Goal: Task Accomplishment & Management: Manage account settings

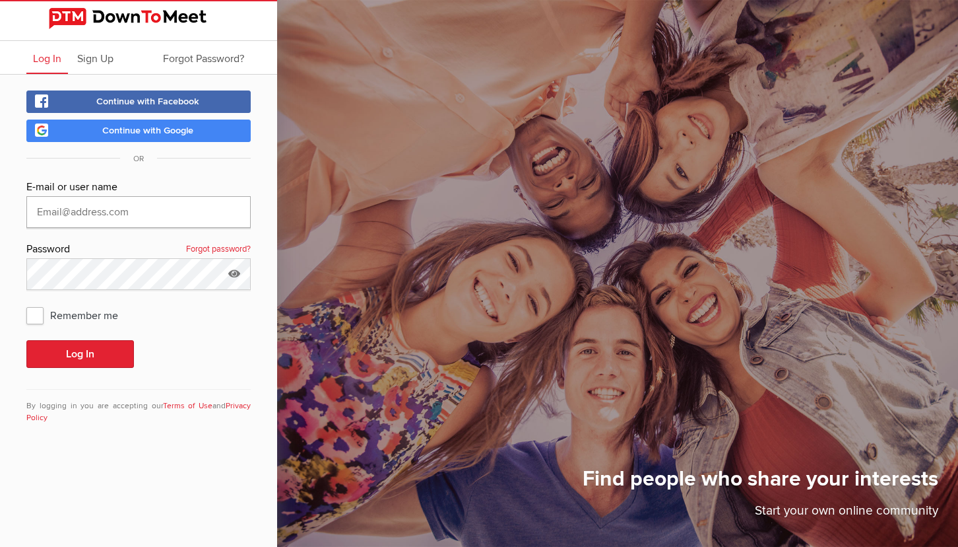
click at [129, 211] on input "text" at bounding box center [138, 212] width 224 height 32
type input "MatClarke"
click at [81, 354] on button "Log In" at bounding box center [80, 354] width 108 height 28
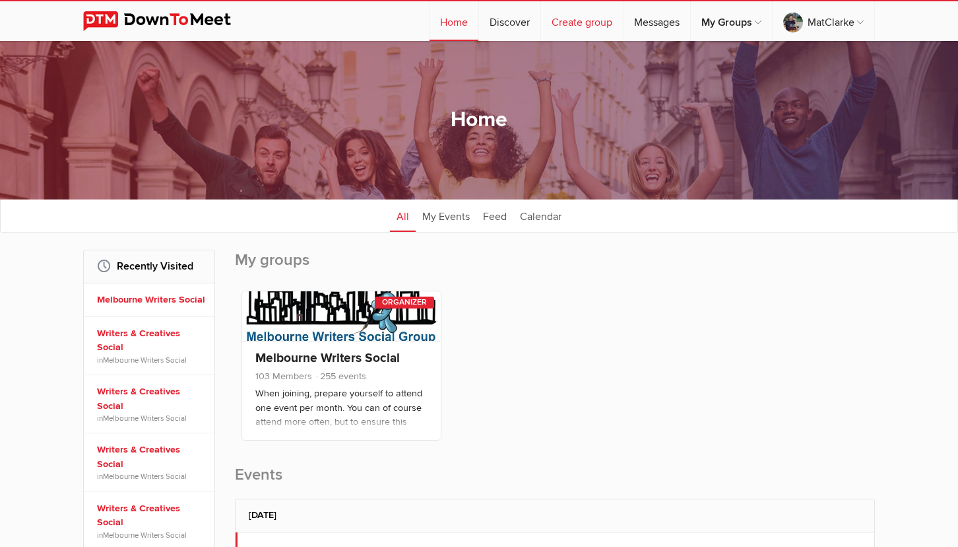
click at [300, 348] on div "Melbourne Writers Social 103 Members 255 events When joining, prepare yourself …" at bounding box center [341, 390] width 199 height 99
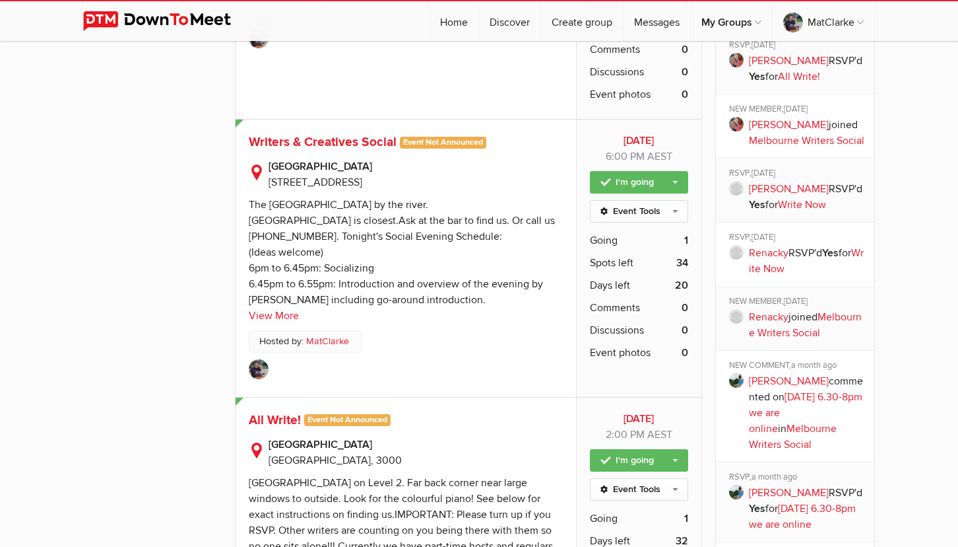
scroll to position [1122, 0]
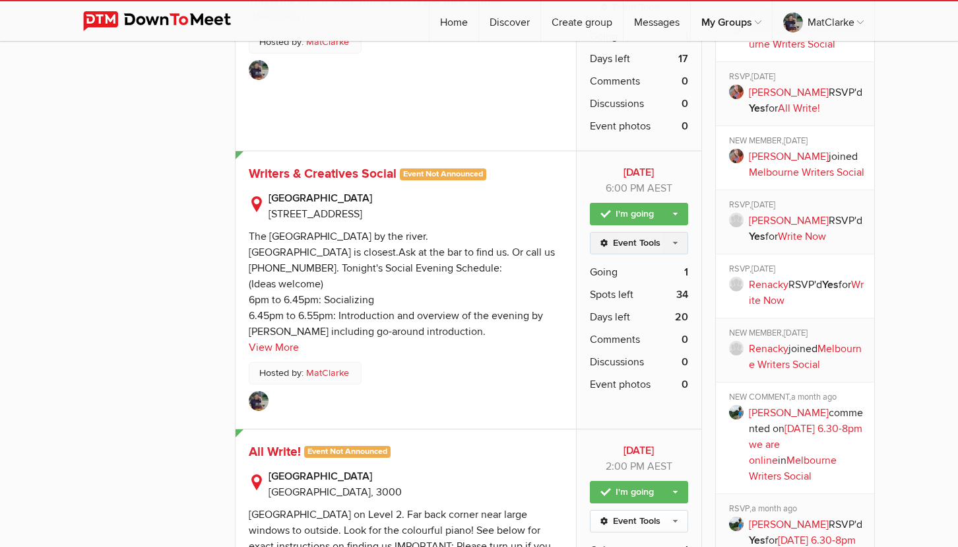
click at [675, 243] on link "Event Tools" at bounding box center [639, 243] width 98 height 22
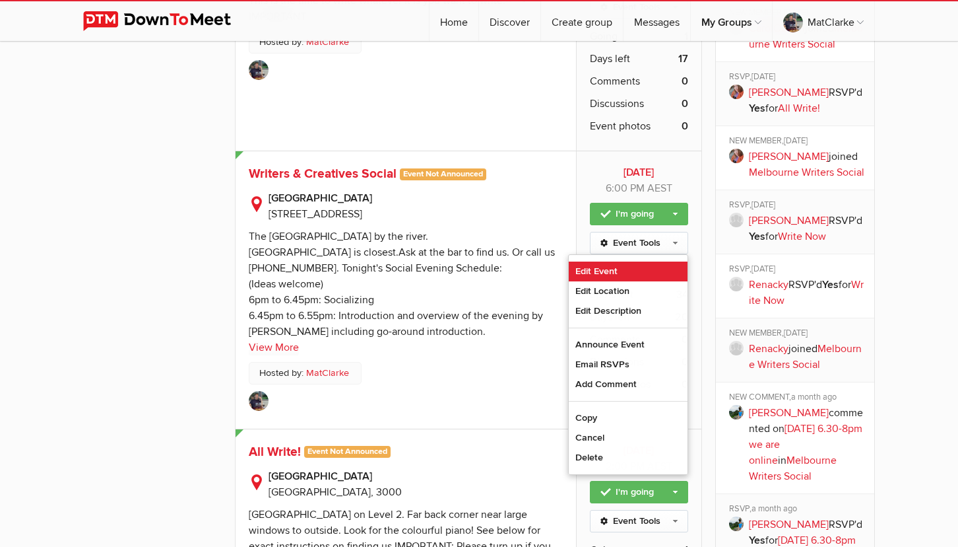
click at [619, 276] on link "Edit Event" at bounding box center [628, 271] width 119 height 20
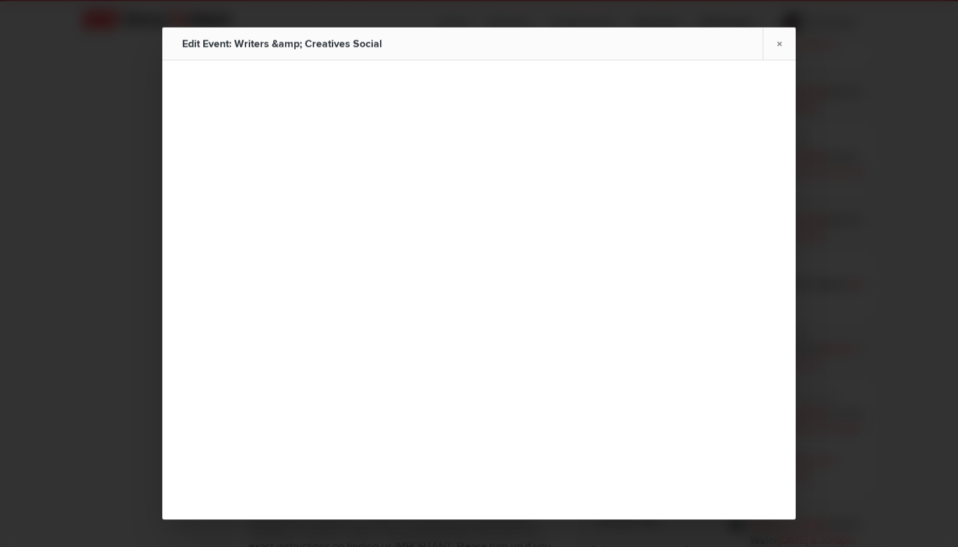
click at [569, 255] on link "Edit Event" at bounding box center [628, 265] width 119 height 20
type input "Writers & Creatives Social"
type input "[DATE]"
select select "PM"
type input "[DATE]"
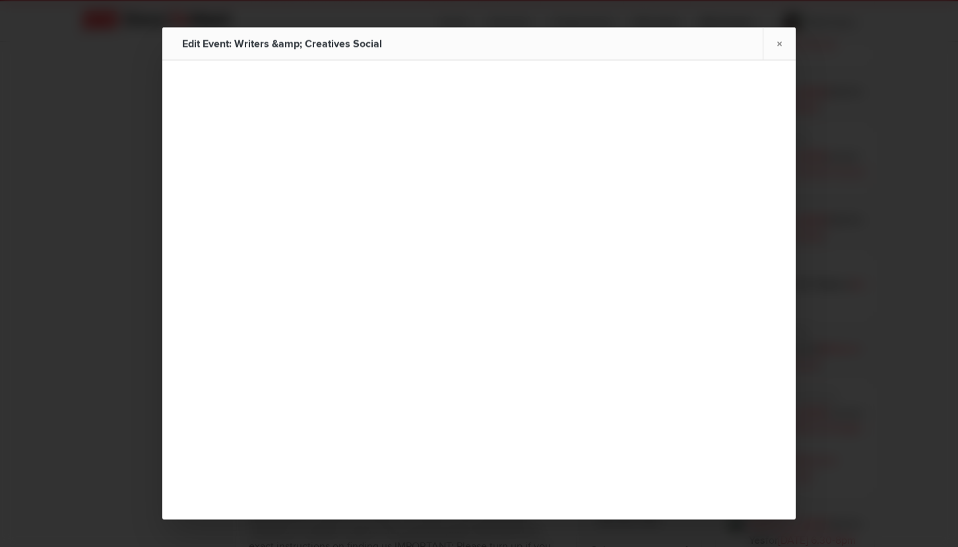
select select "PM"
radio input "false"
radio input "true"
type input "35"
radio input "false"
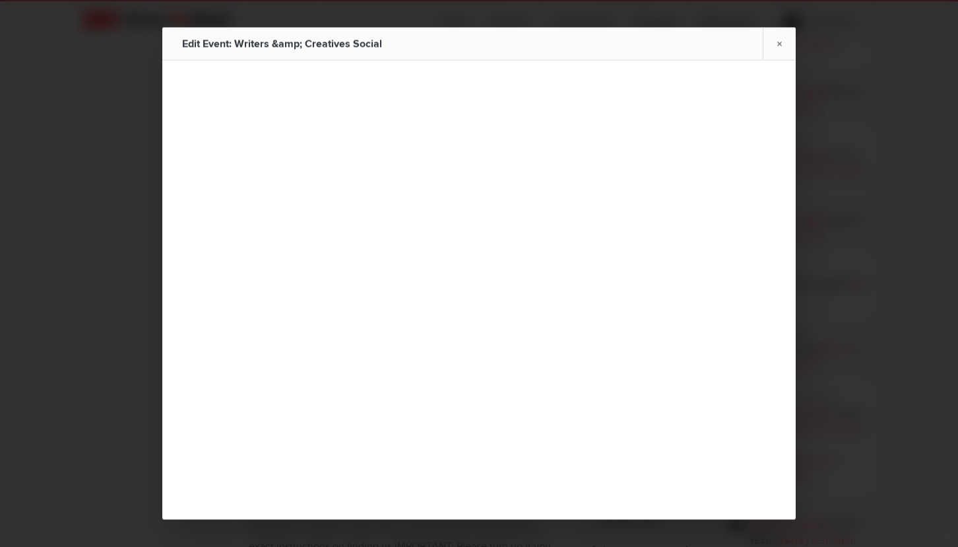
radio input "true"
select select "6:00:00"
select select "8:30:00"
select select "[GEOGRAPHIC_DATA]"
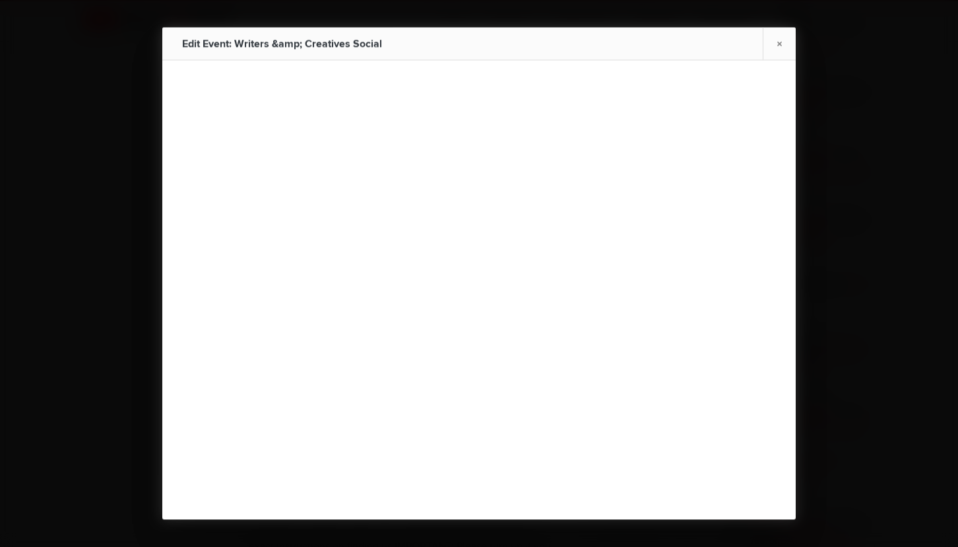
scroll to position [0, 0]
type input "[DATE]"
type input "Writers & Creatives Social"
type input "[DATE]"
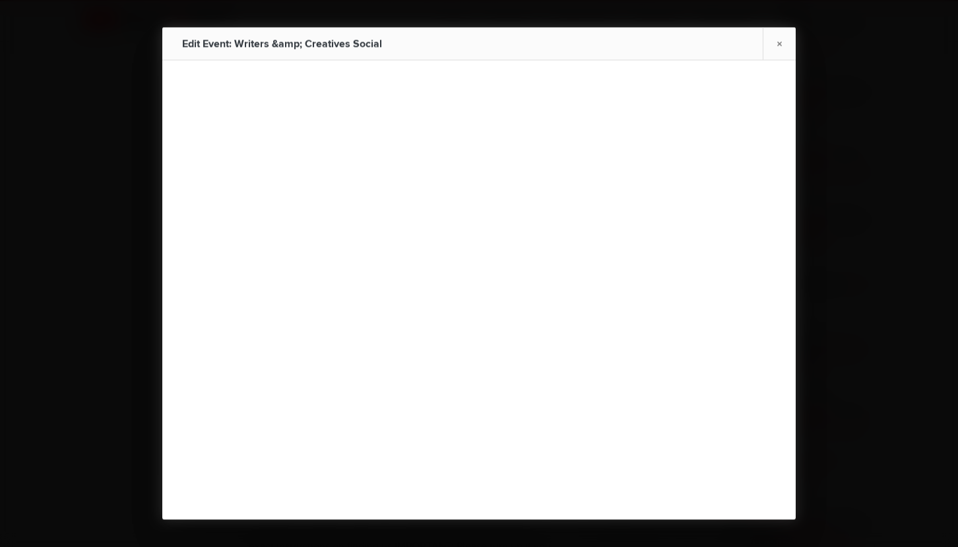
select select "PM"
type input "[DATE]"
select select "PM"
radio input "false"
radio input "true"
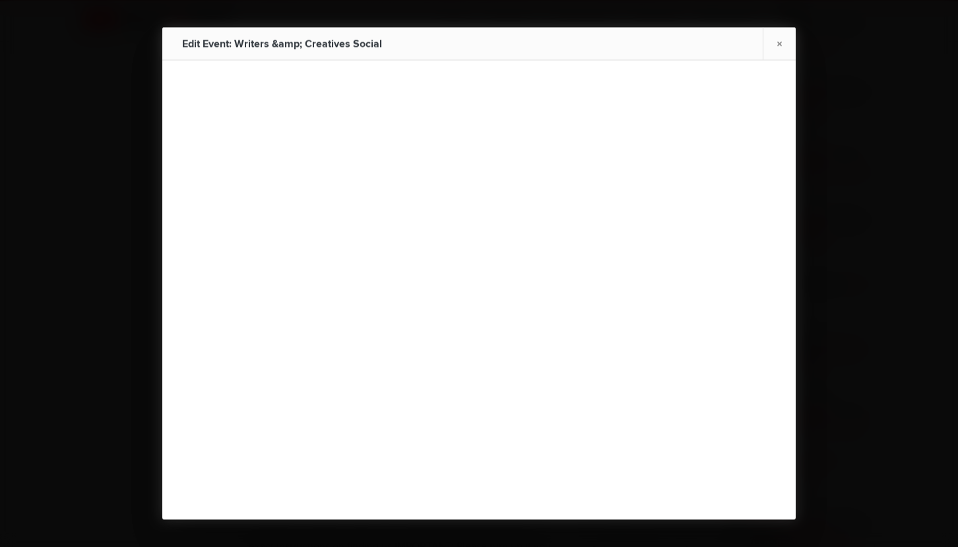
type input "35"
radio input "false"
radio input "true"
select select "6:00:00"
select select "8:30:00"
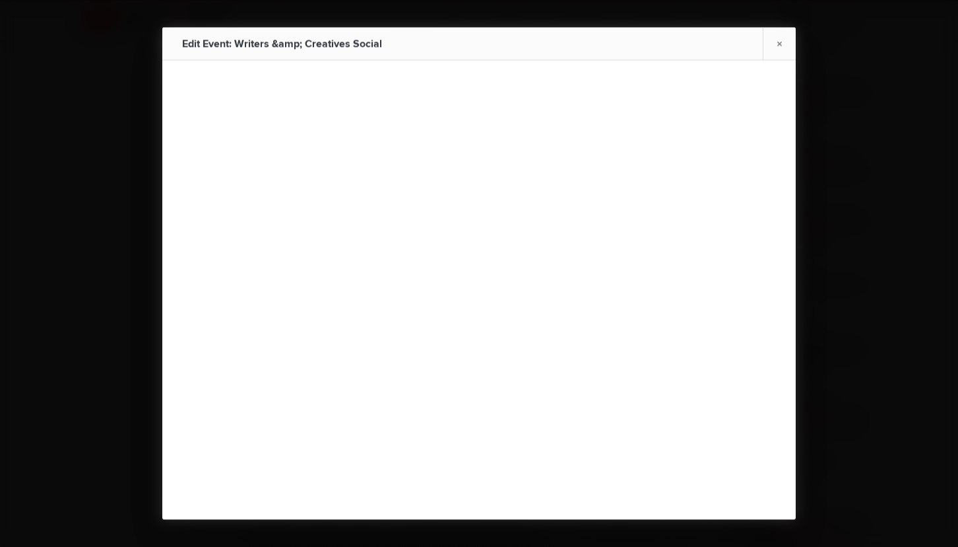
select select "[GEOGRAPHIC_DATA]"
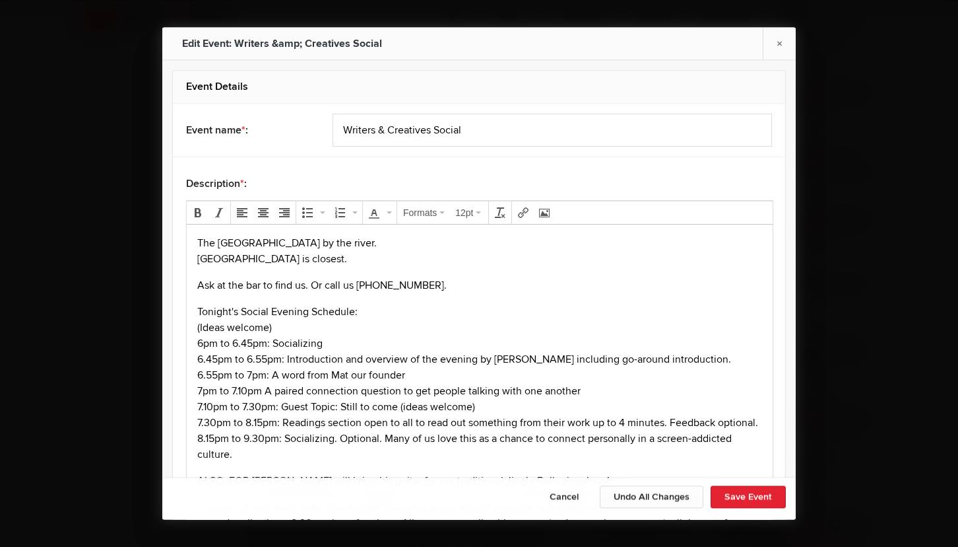
scroll to position [198, 0]
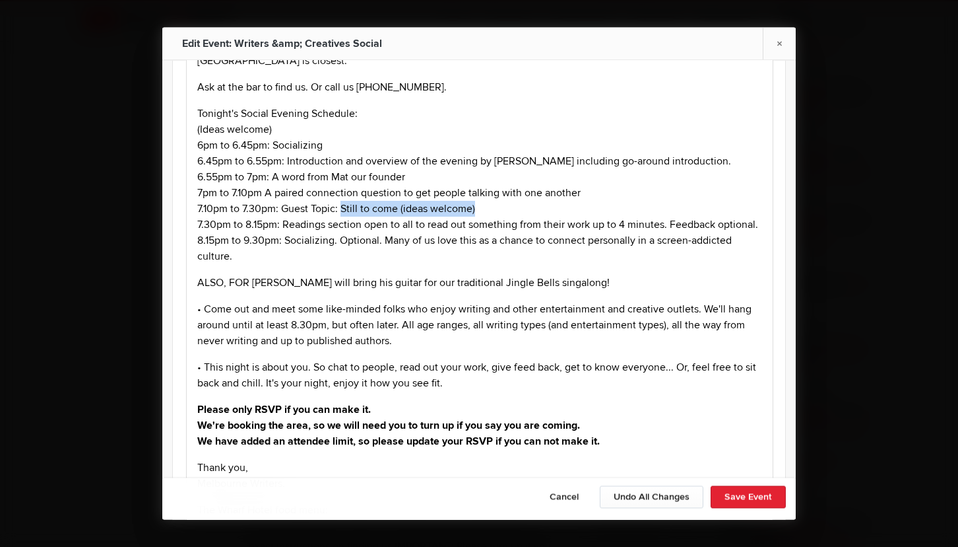
drag, startPoint x: 495, startPoint y: 207, endPoint x: 343, endPoint y: 206, distance: 152.5
click at [343, 206] on p "Tonight's Social Evening Schedule: (Ideas welcome) 6pm to 6.45pm: Socializing​​…" at bounding box center [479, 185] width 565 height 158
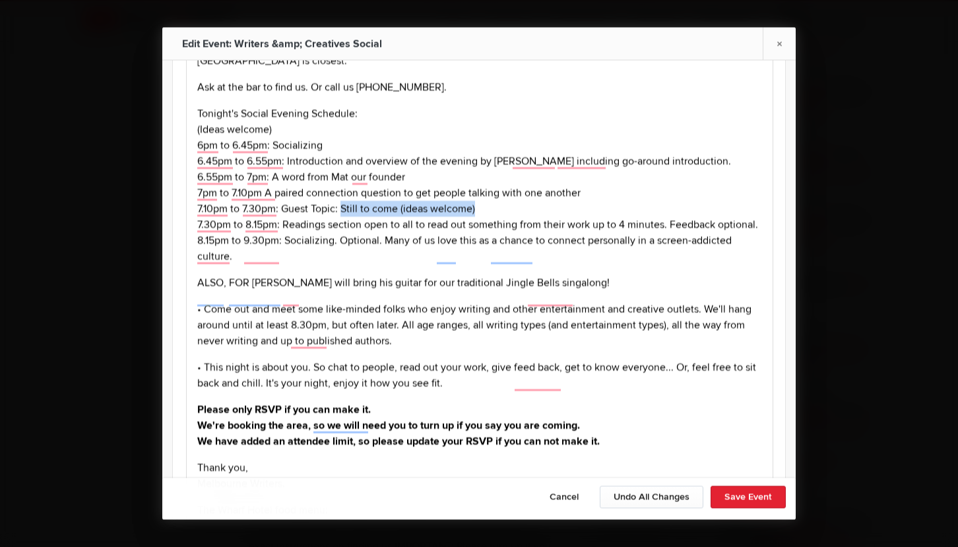
click at [485, 207] on p "Tonight's Social Evening Schedule: (Ideas welcome) 6pm to 6.45pm: Socializing​​…" at bounding box center [479, 185] width 565 height 158
drag, startPoint x: 419, startPoint y: 202, endPoint x: 288, endPoint y: 210, distance: 131.6
click at [288, 210] on p "Tonight's Social Evening Schedule: (Ideas welcome) 6pm to 6.45pm: Socializing​​…" at bounding box center [479, 185] width 565 height 158
paste body "To enrich screen reader interactions, please activate Accessibility in Grammarl…"
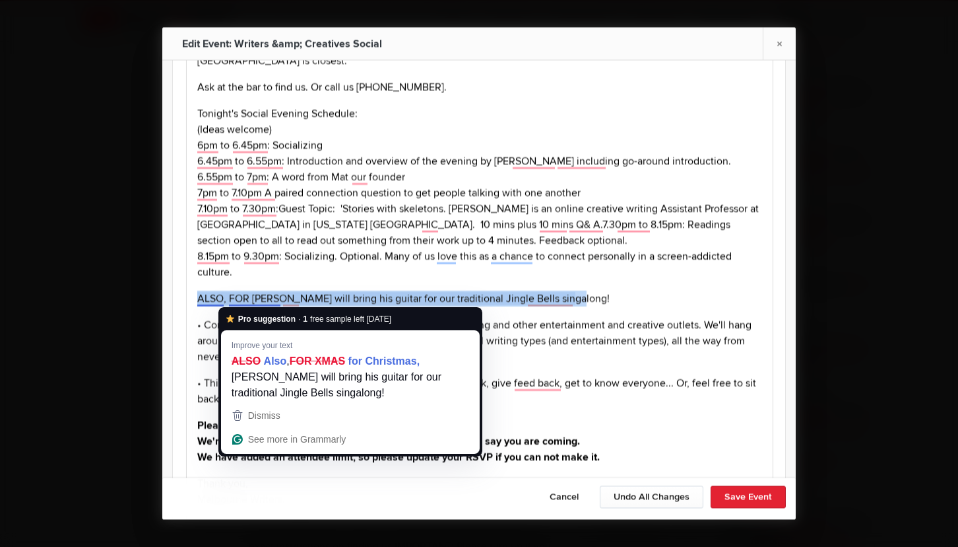
drag, startPoint x: 589, startPoint y: 296, endPoint x: 200, endPoint y: 294, distance: 389.4
click at [200, 294] on p "ALSO, FOR [PERSON_NAME] will bring his guitar for our traditional Jingle Bells …" at bounding box center [479, 298] width 565 height 16
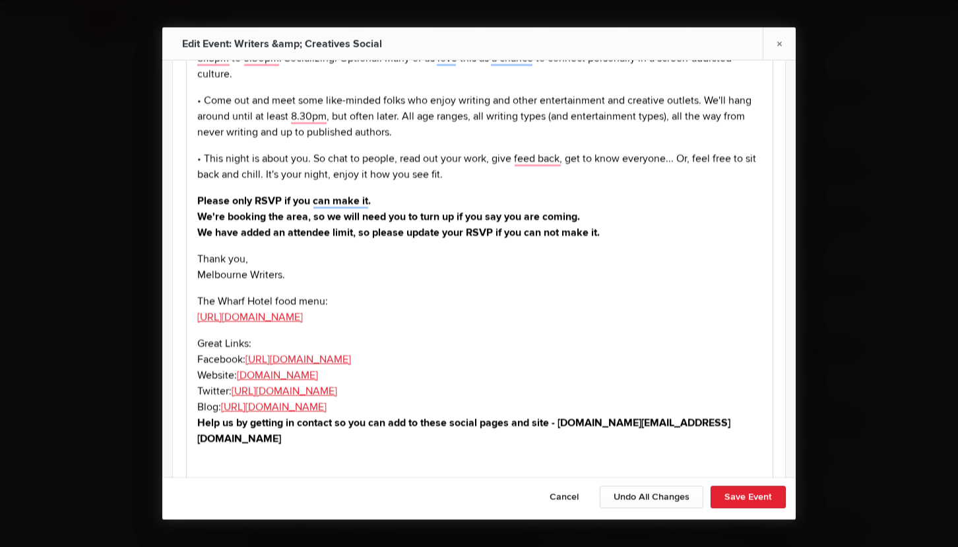
scroll to position [528, 0]
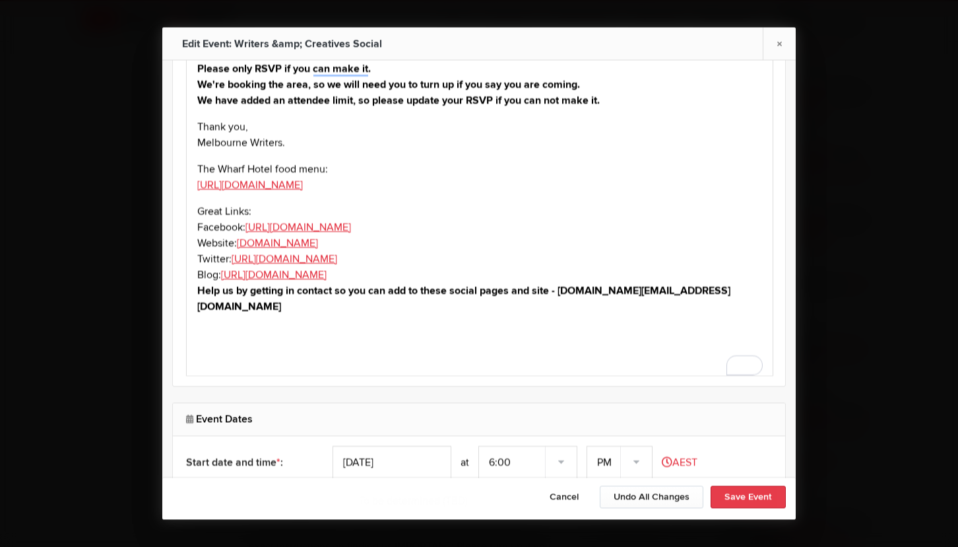
click at [743, 492] on button "Save Event" at bounding box center [748, 497] width 75 height 22
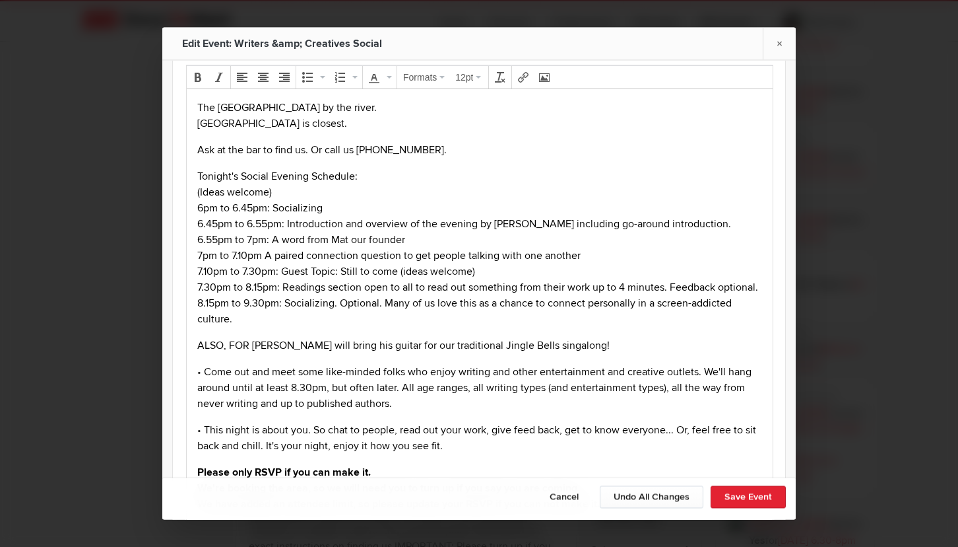
scroll to position [132, 0]
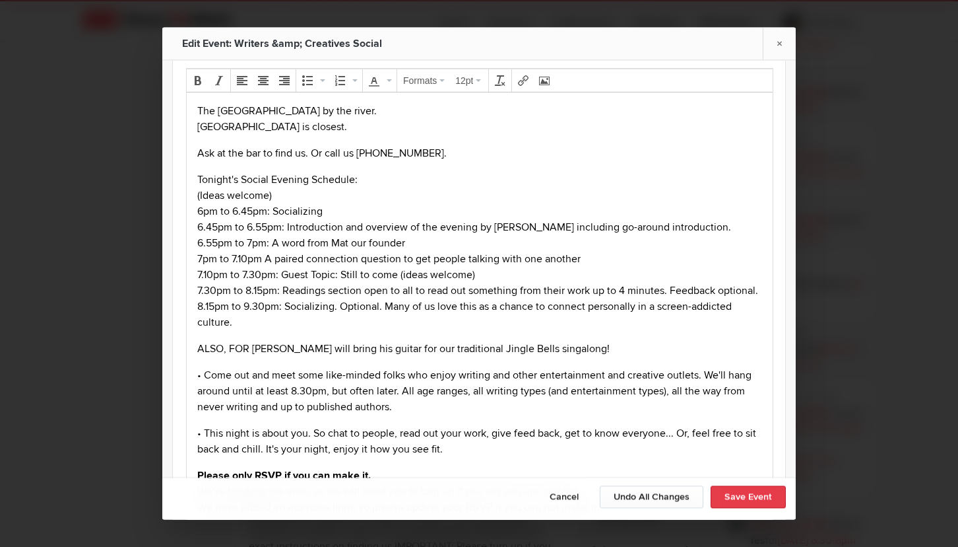
click at [762, 492] on button "Save Event" at bounding box center [748, 497] width 75 height 22
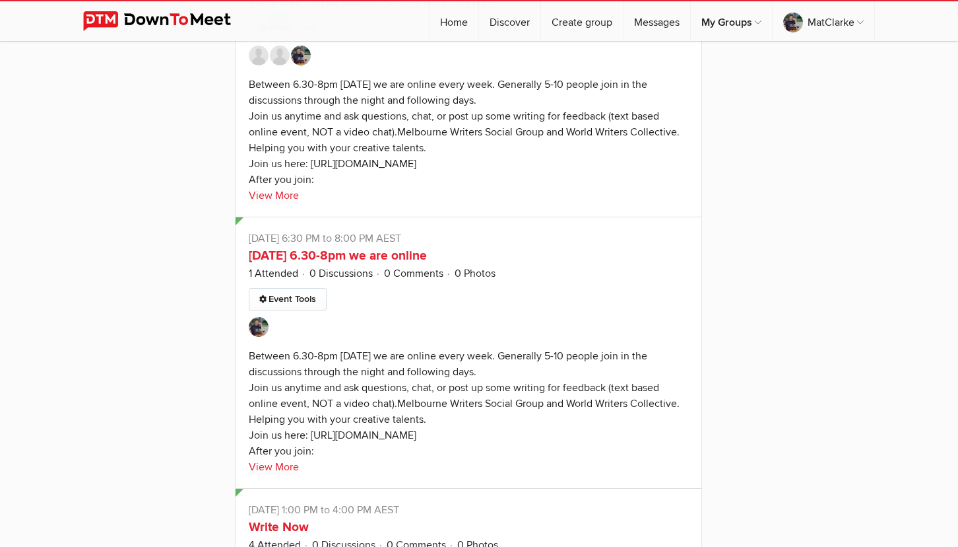
scroll to position [14154, 0]
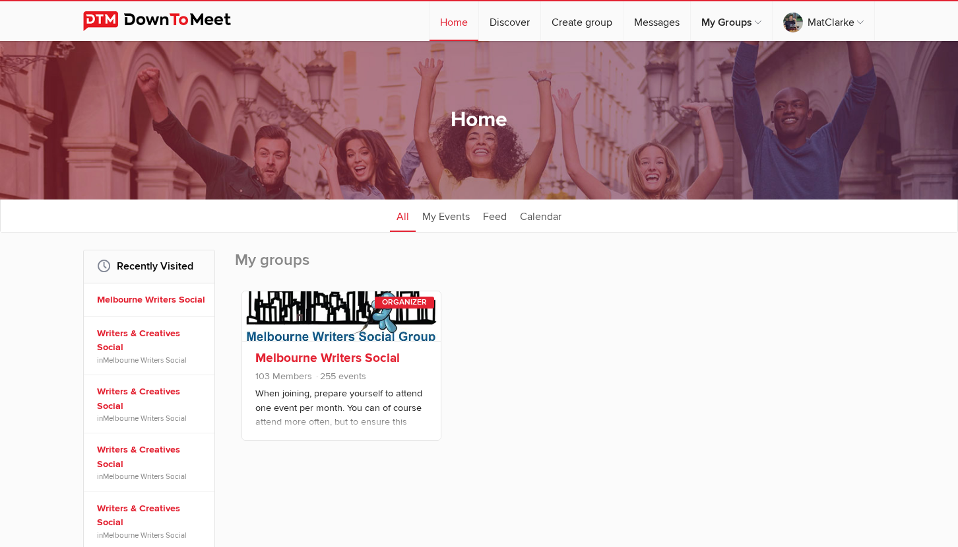
click at [350, 360] on link "Melbourne Writers Social" at bounding box center [327, 358] width 145 height 16
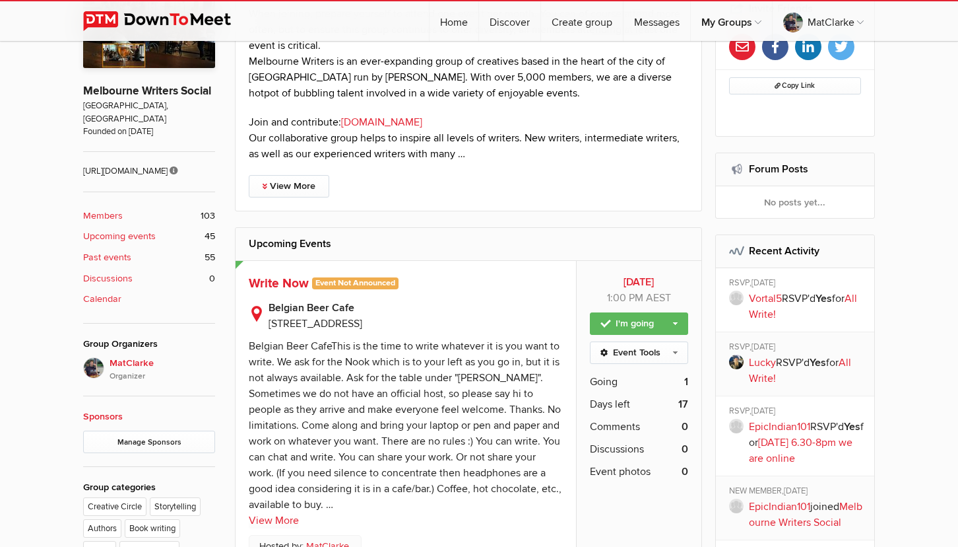
scroll to position [198, 0]
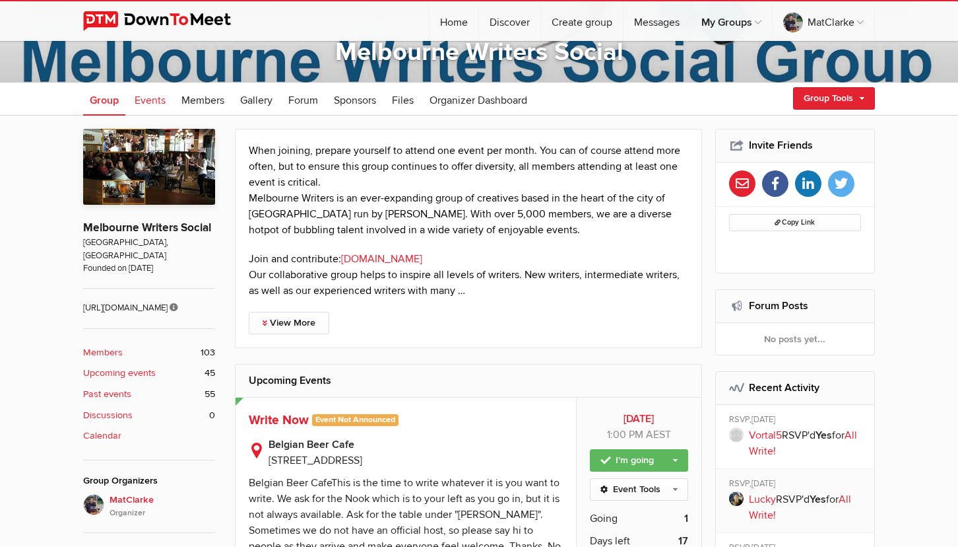
click at [152, 94] on span "Events" at bounding box center [150, 100] width 31 height 13
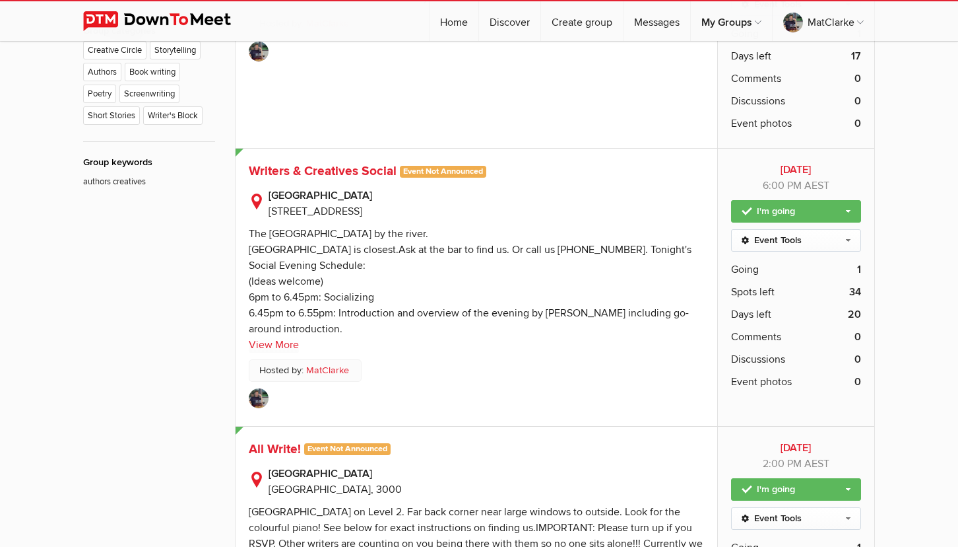
scroll to position [792, 0]
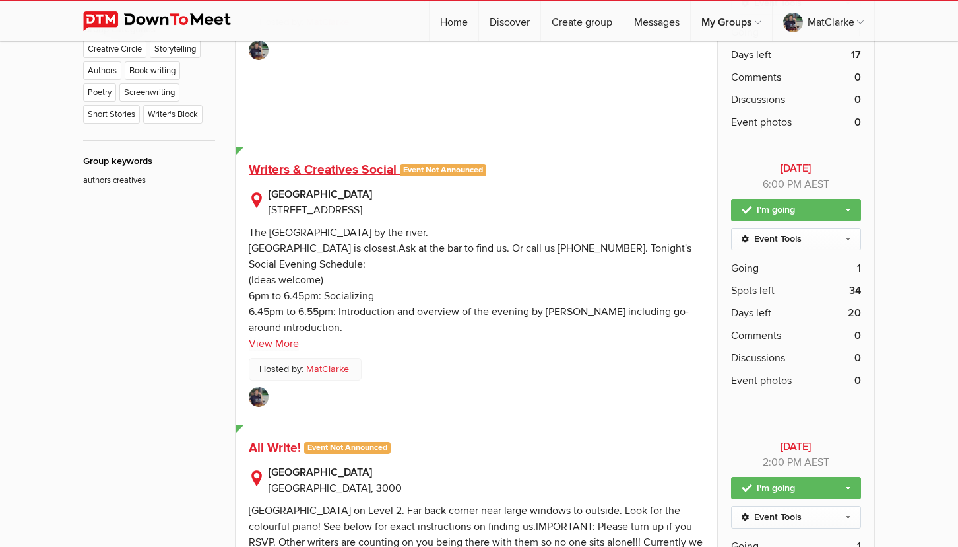
click at [370, 177] on span "Writers & Creatives Social" at bounding box center [323, 170] width 148 height 16
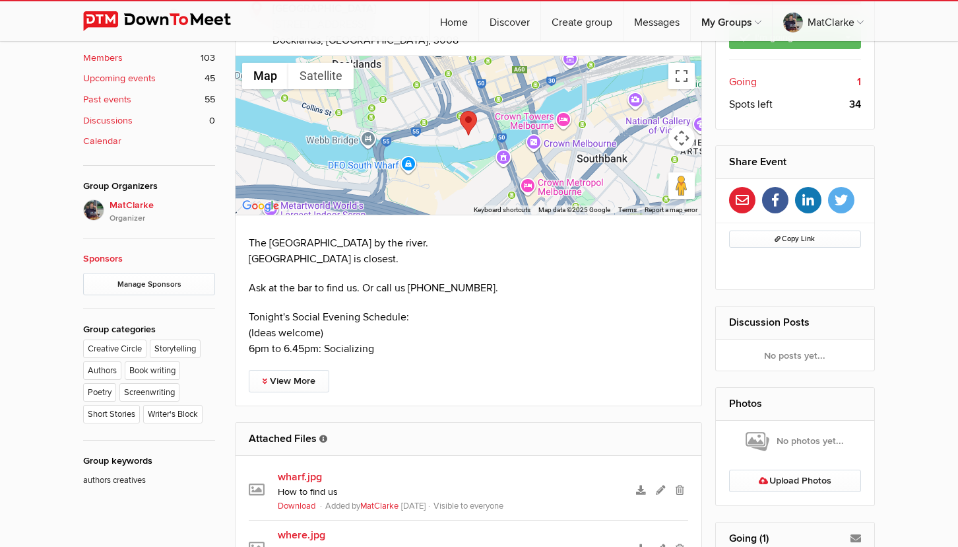
scroll to position [462, 0]
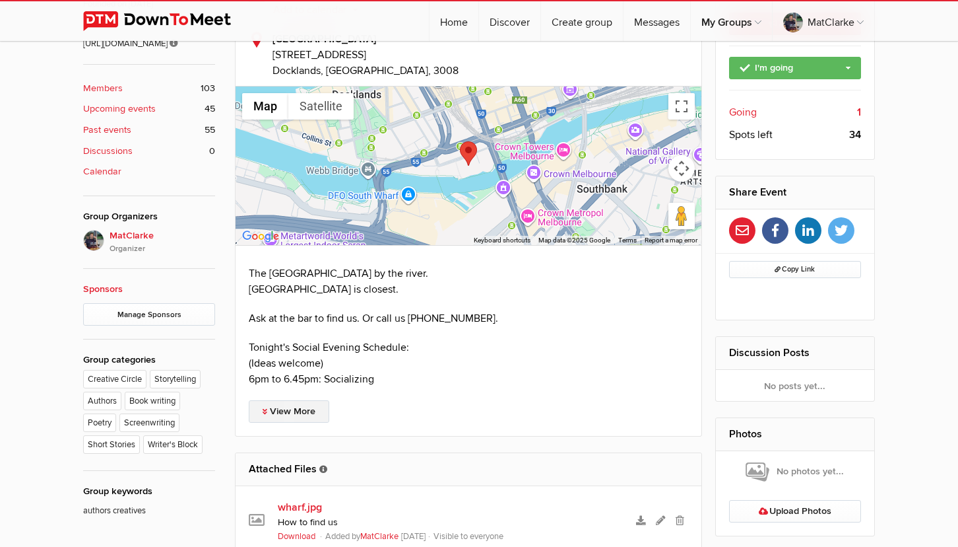
click at [323, 409] on link "View More" at bounding box center [289, 411] width 81 height 22
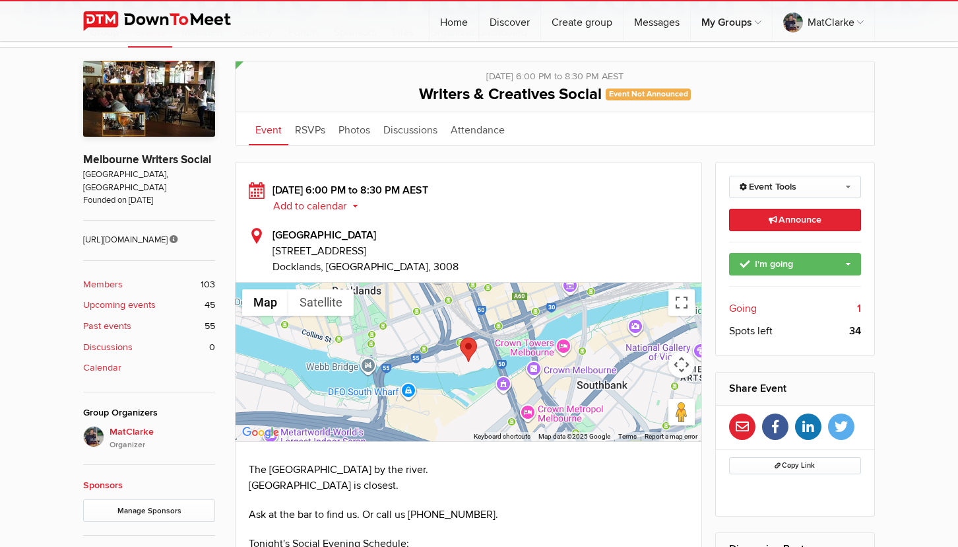
scroll to position [264, 0]
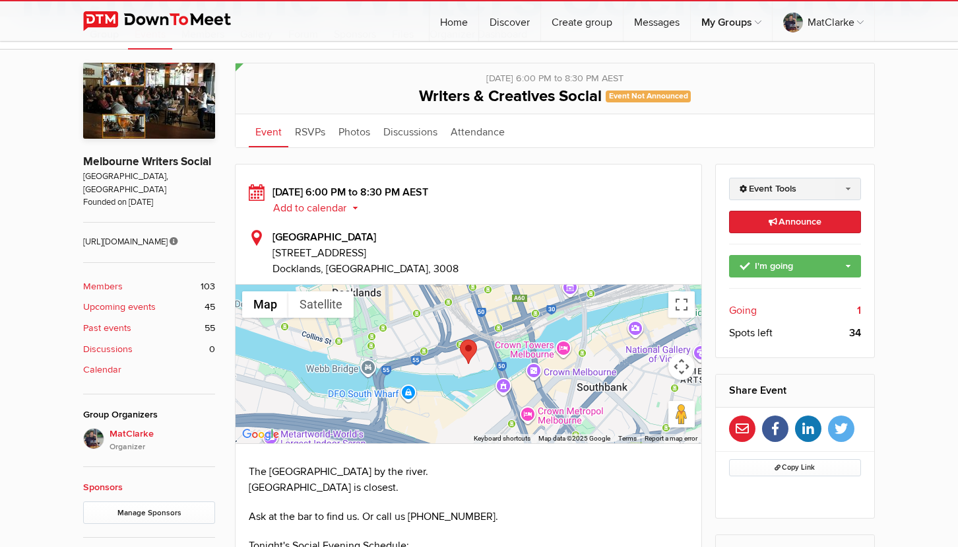
click at [832, 188] on link "Event Tools" at bounding box center [795, 189] width 133 height 22
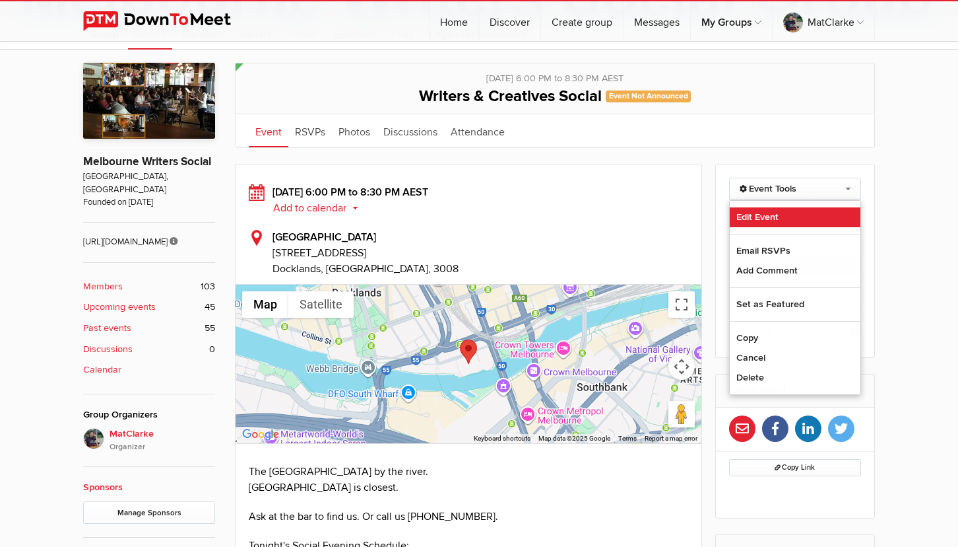
click at [772, 225] on link "Edit Event" at bounding box center [795, 217] width 131 height 20
select select "6:00:00"
select select "PM"
select select "8:30:00"
select select "PM"
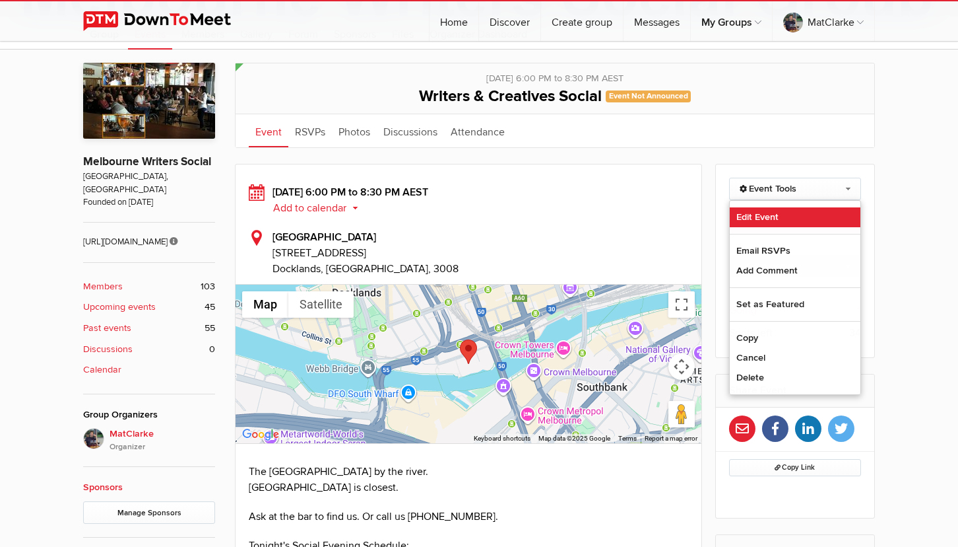
select select "[GEOGRAPHIC_DATA]"
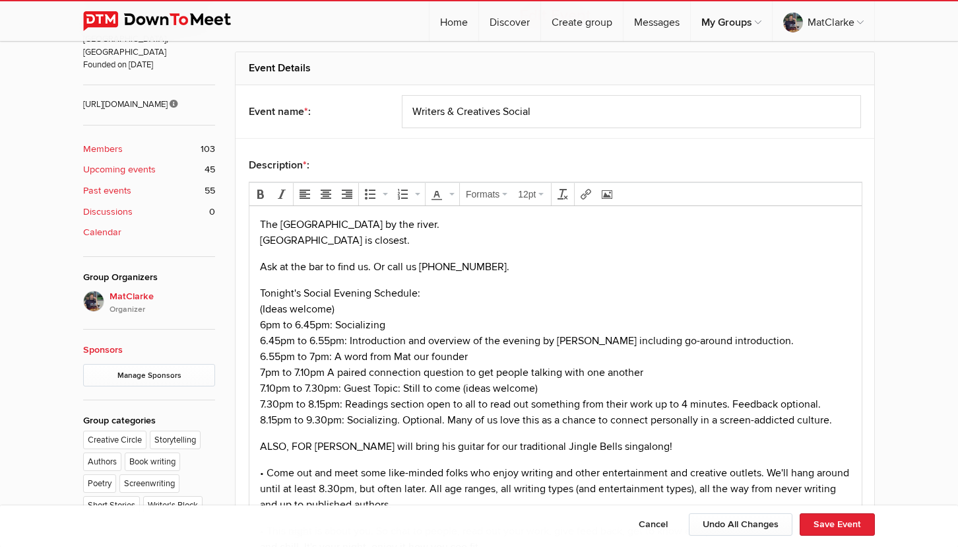
scroll to position [462, 0]
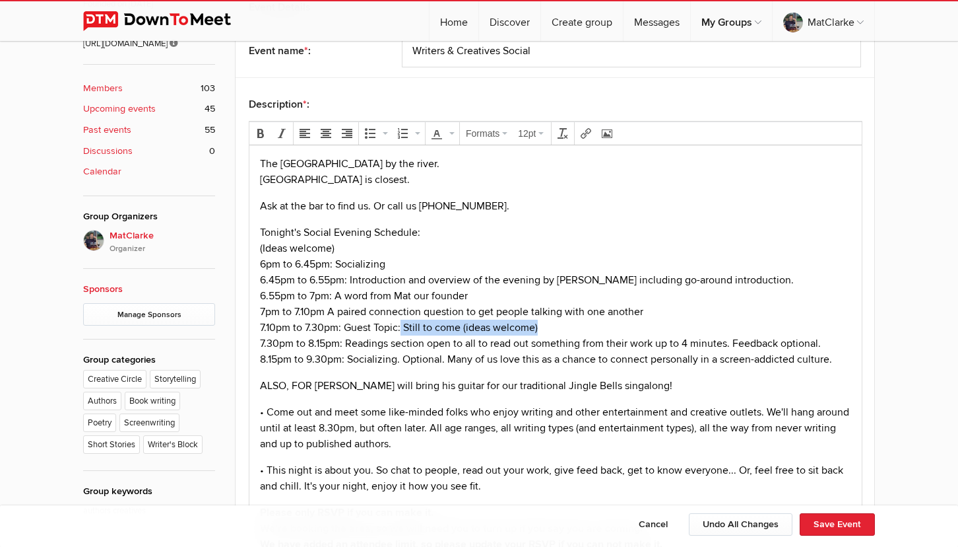
drag, startPoint x: 547, startPoint y: 330, endPoint x: 402, endPoint y: 330, distance: 145.2
click at [402, 330] on p "Tonight's Social Evening Schedule: (Ideas welcome) 6pm to 6.45pm: Socializing​​…" at bounding box center [555, 295] width 591 height 143
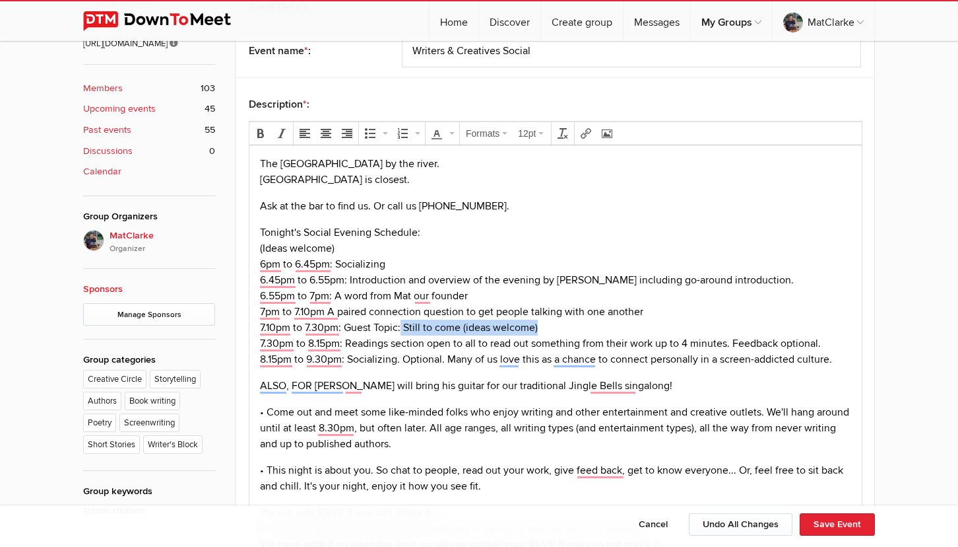
paste body "To enrich screen reader interactions, please activate Accessibility in Grammarl…"
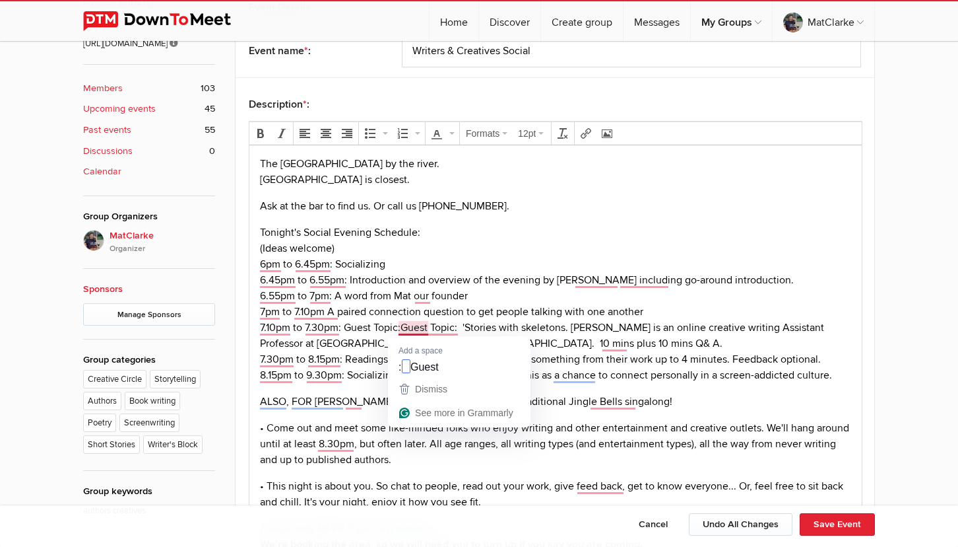
click at [403, 331] on p "Tonight's Social Evening Schedule: (Ideas welcome) 6pm to 6.45pm: Socializing​​…" at bounding box center [555, 303] width 591 height 158
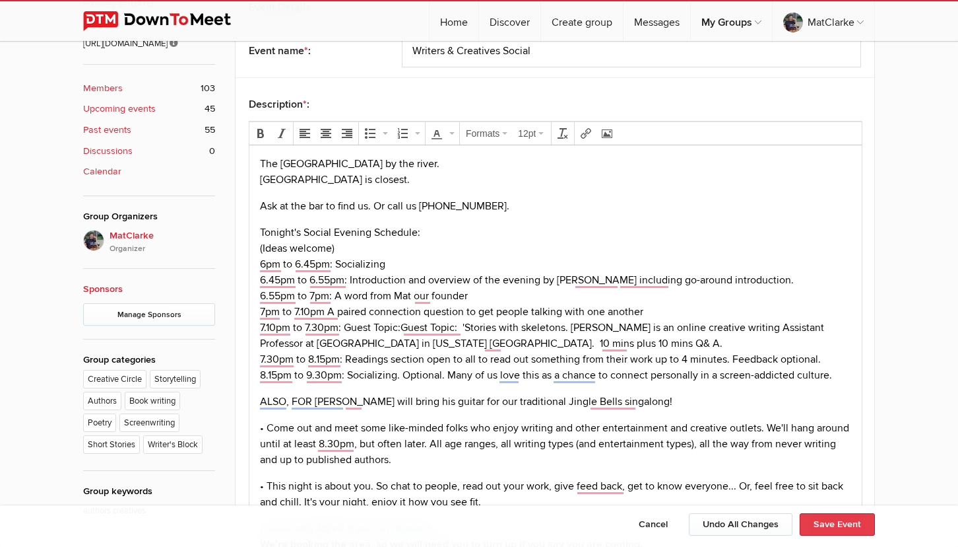
click at [815, 525] on button "Save Event" at bounding box center [837, 524] width 75 height 22
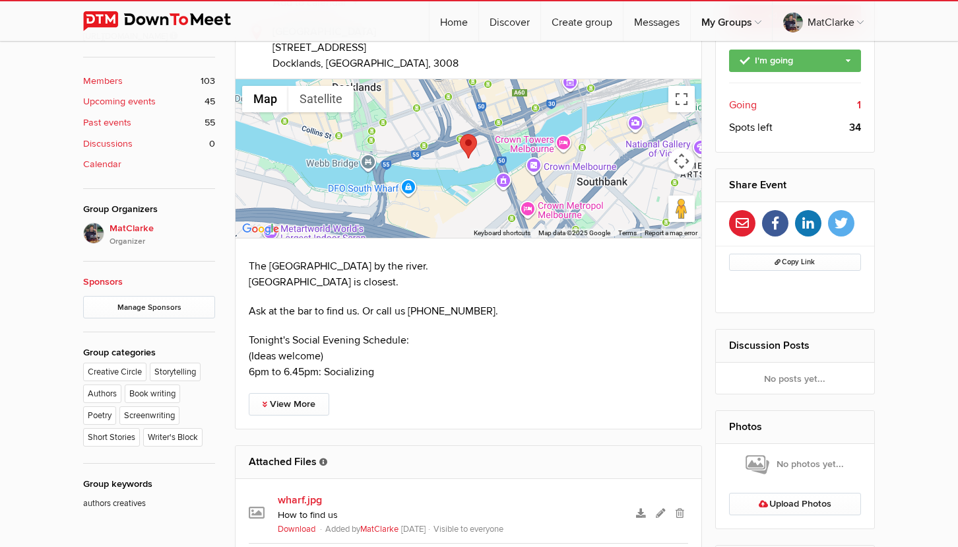
scroll to position [396, 0]
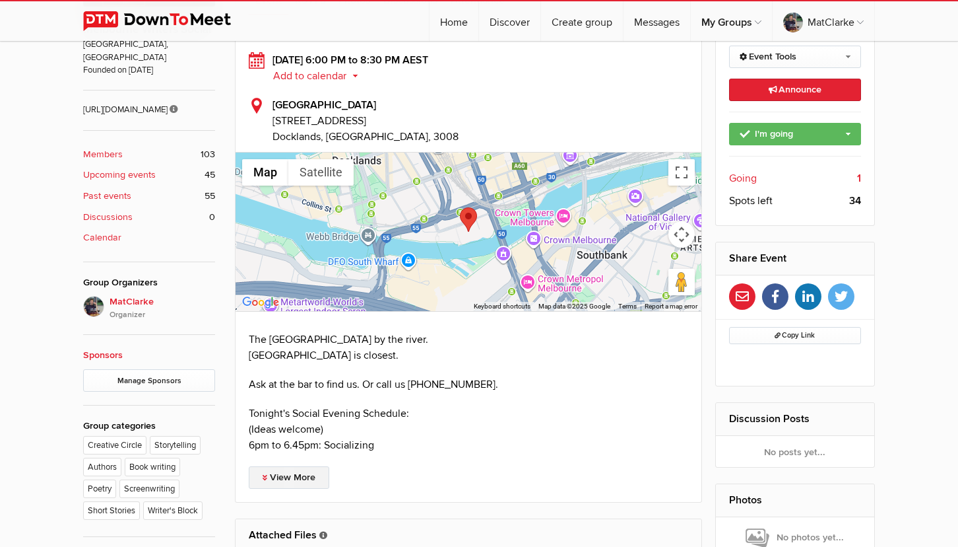
click at [292, 477] on link "View More" at bounding box center [289, 477] width 81 height 22
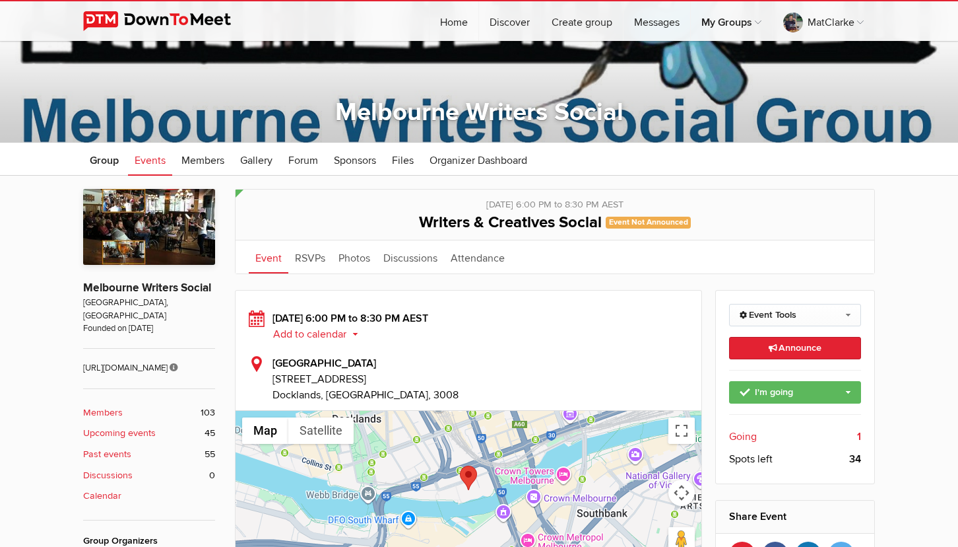
scroll to position [0, 0]
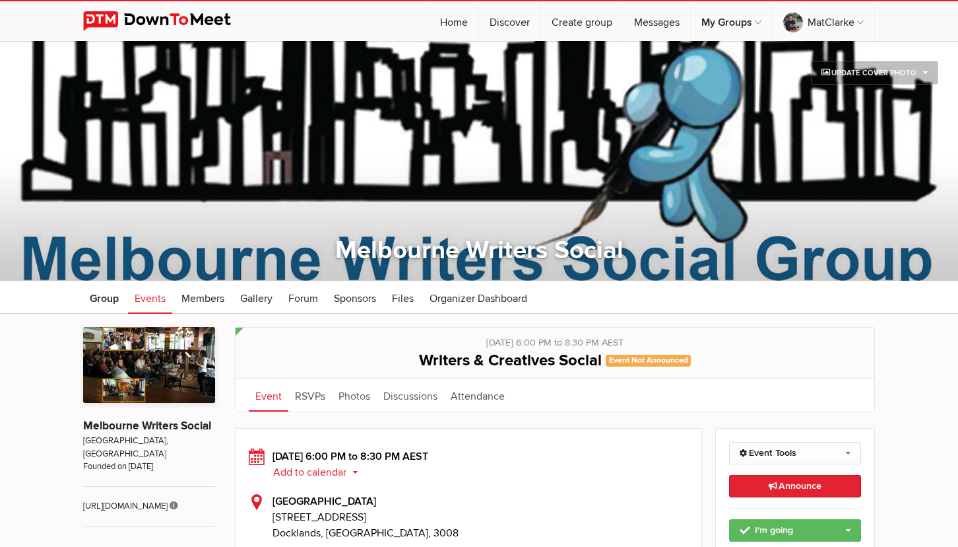
click at [265, 392] on link "Event" at bounding box center [269, 394] width 40 height 33
click at [150, 294] on span "Events" at bounding box center [150, 298] width 31 height 13
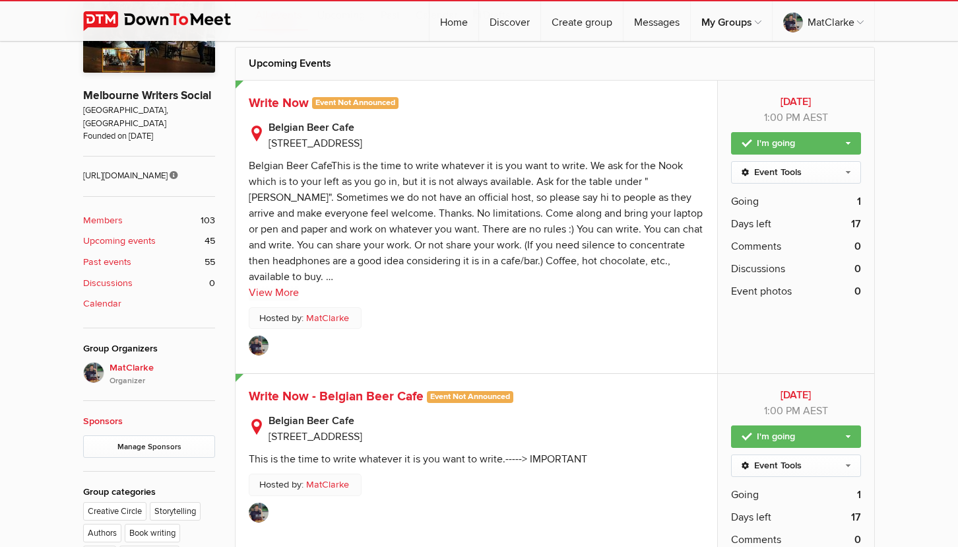
scroll to position [66, 0]
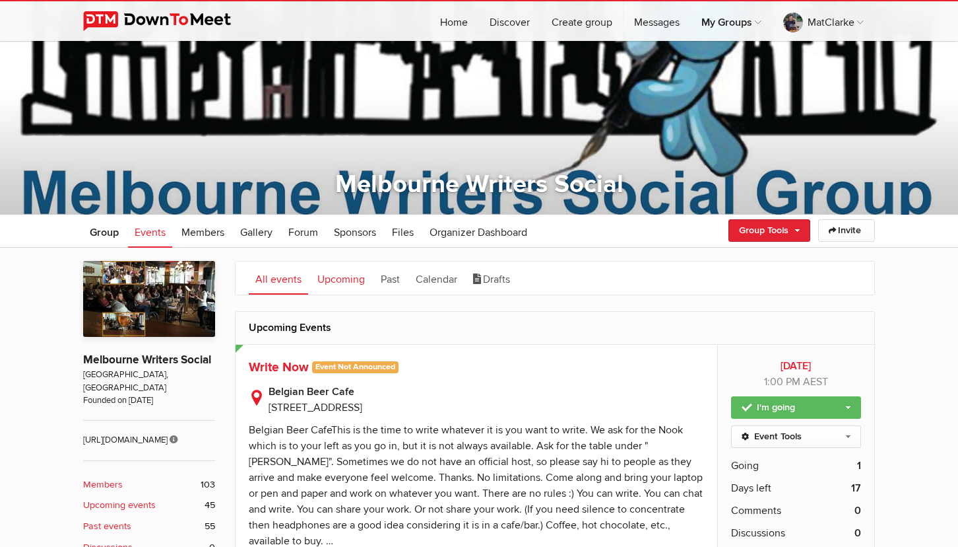
click at [340, 286] on link "Upcoming" at bounding box center [341, 277] width 61 height 33
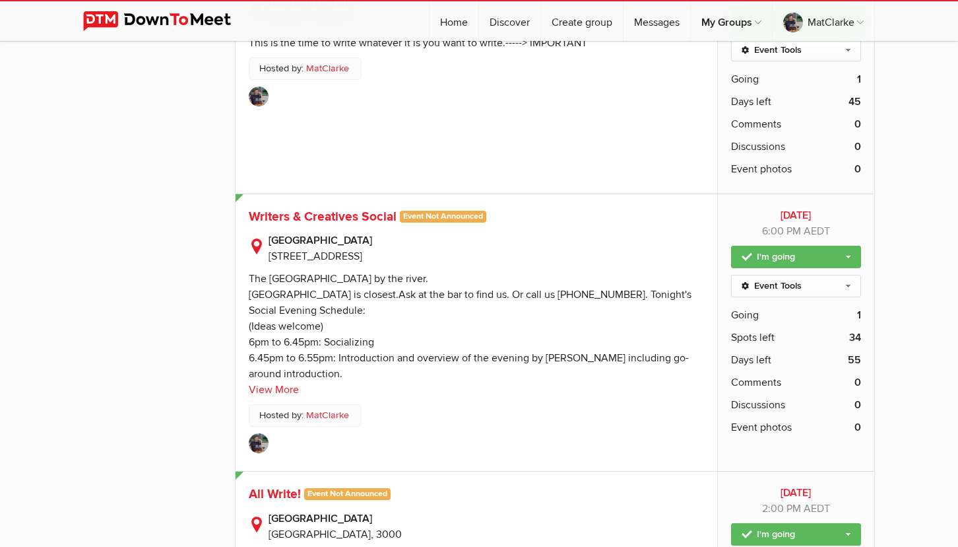
scroll to position [1848, 0]
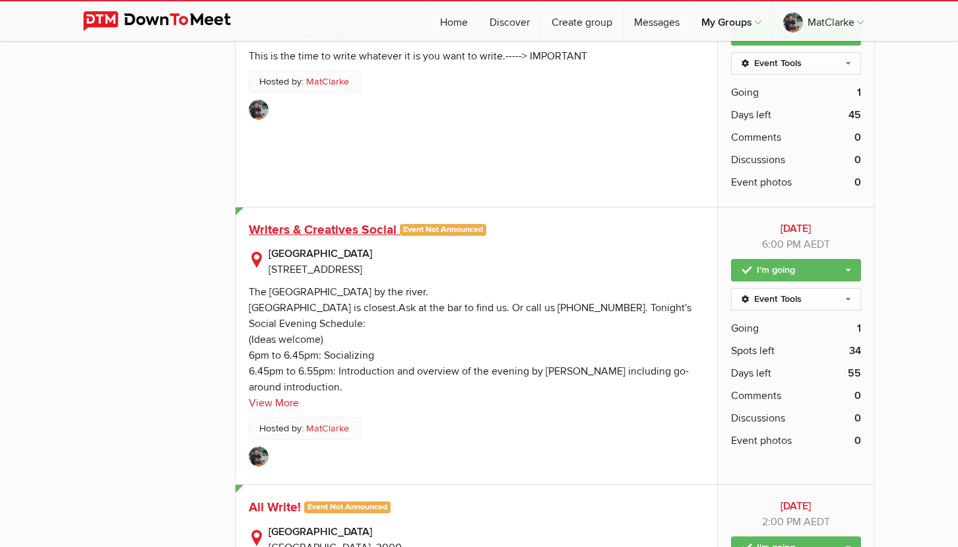
click at [329, 232] on span "Writers & Creatives Social" at bounding box center [323, 230] width 148 height 16
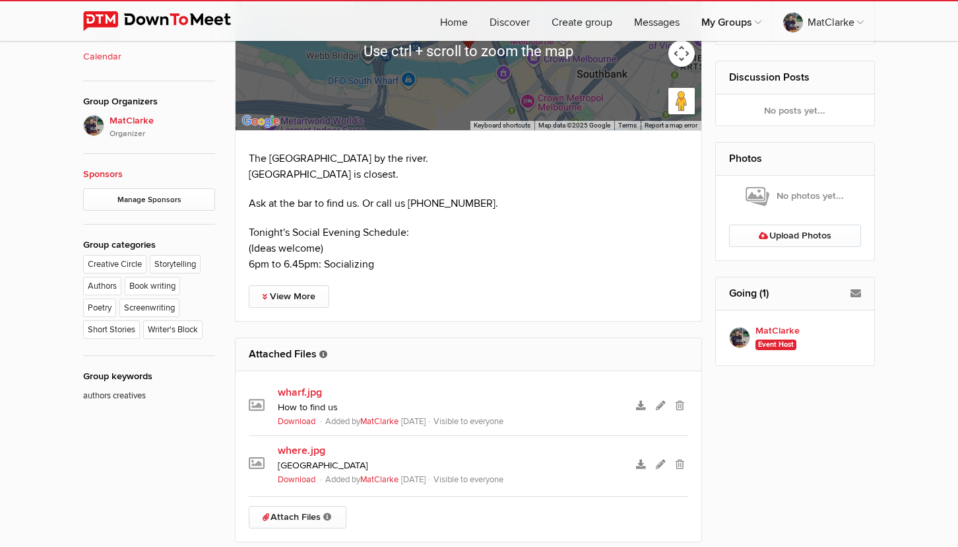
scroll to position [594, 0]
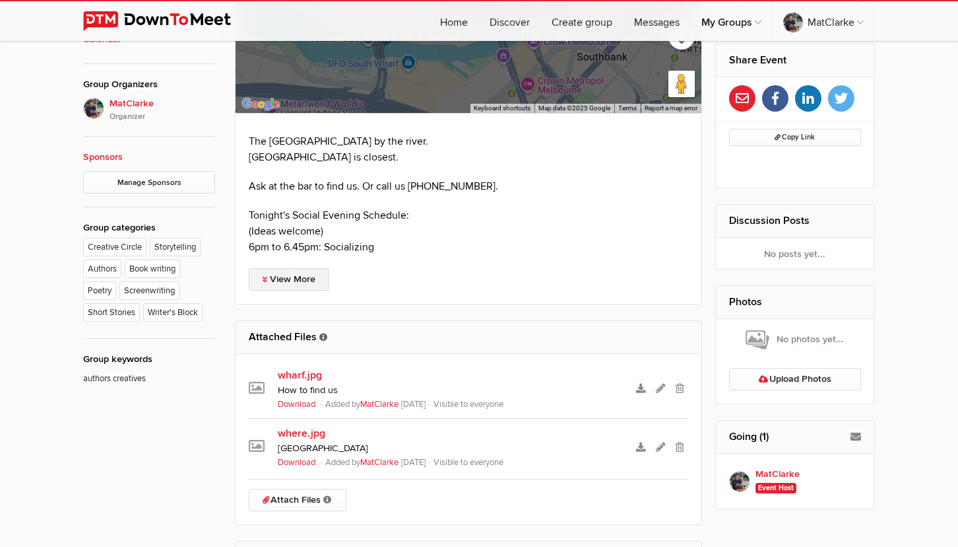
click at [296, 284] on link "View More" at bounding box center [289, 279] width 81 height 22
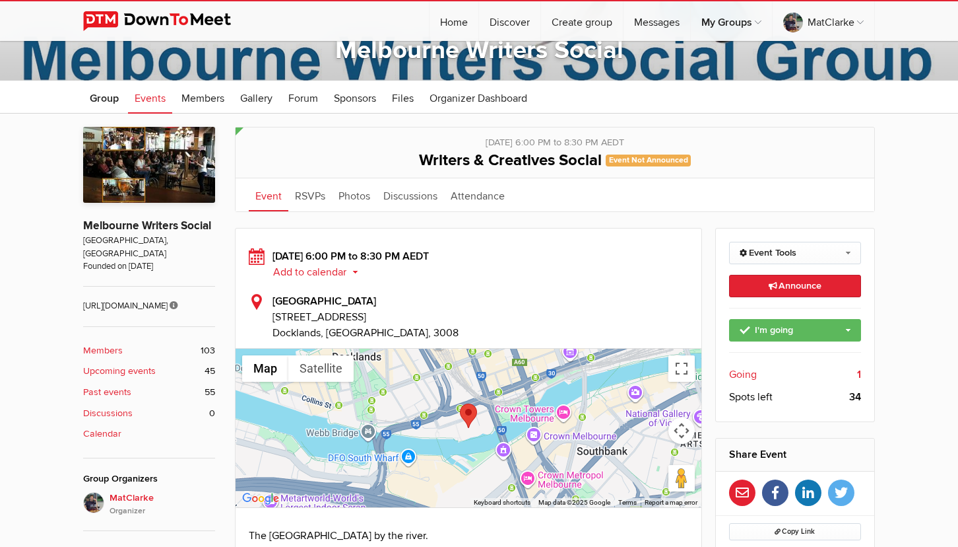
scroll to position [198, 0]
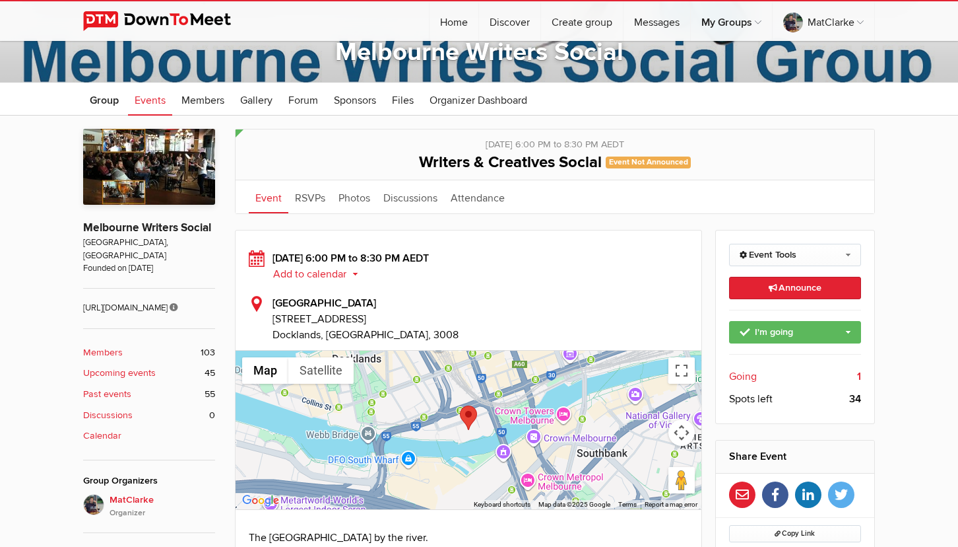
click at [149, 99] on span "Events" at bounding box center [150, 100] width 31 height 13
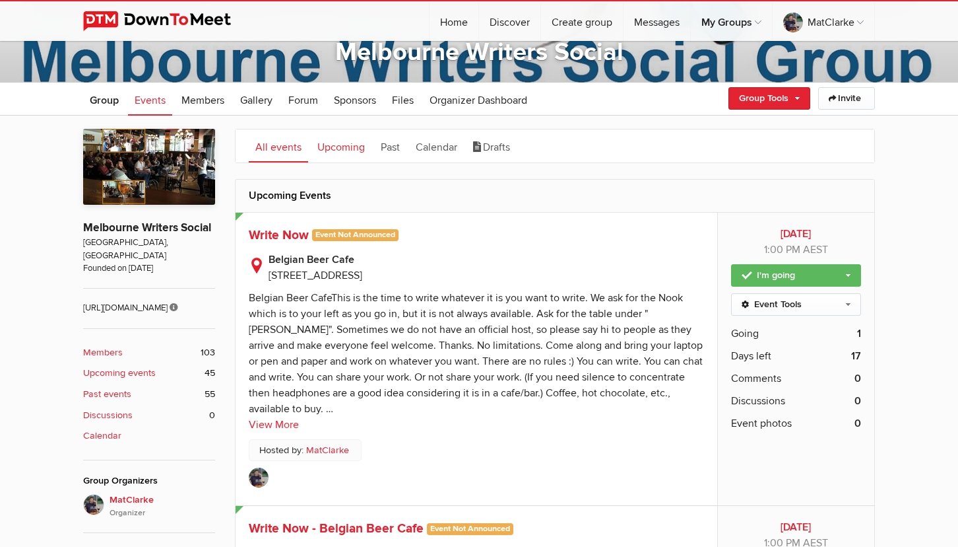
click at [345, 144] on link "Upcoming" at bounding box center [341, 145] width 61 height 33
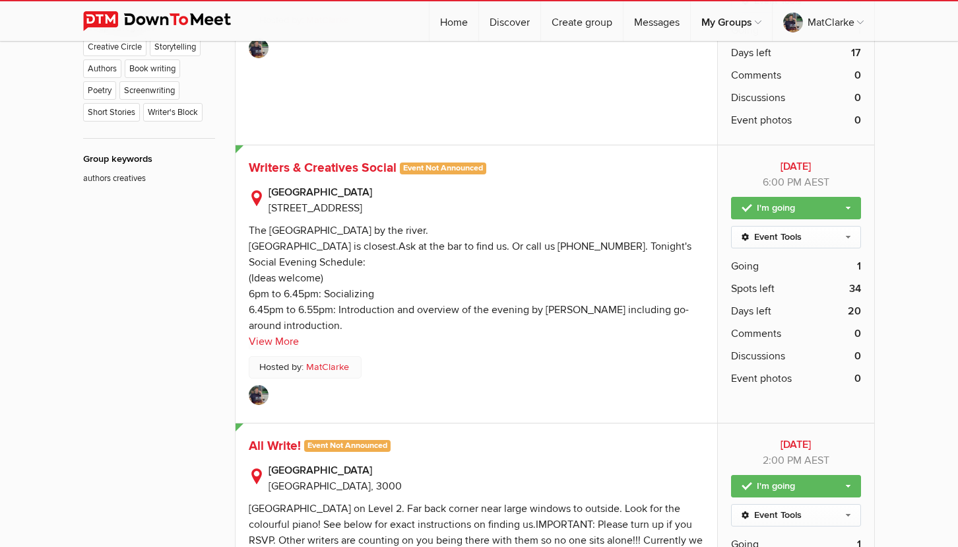
scroll to position [792, 0]
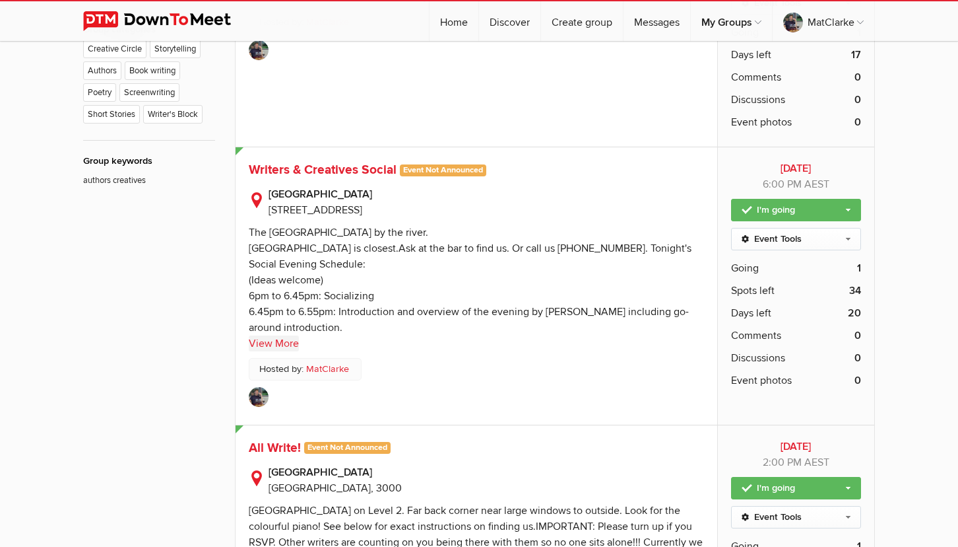
click at [289, 343] on link "View More" at bounding box center [274, 343] width 50 height 16
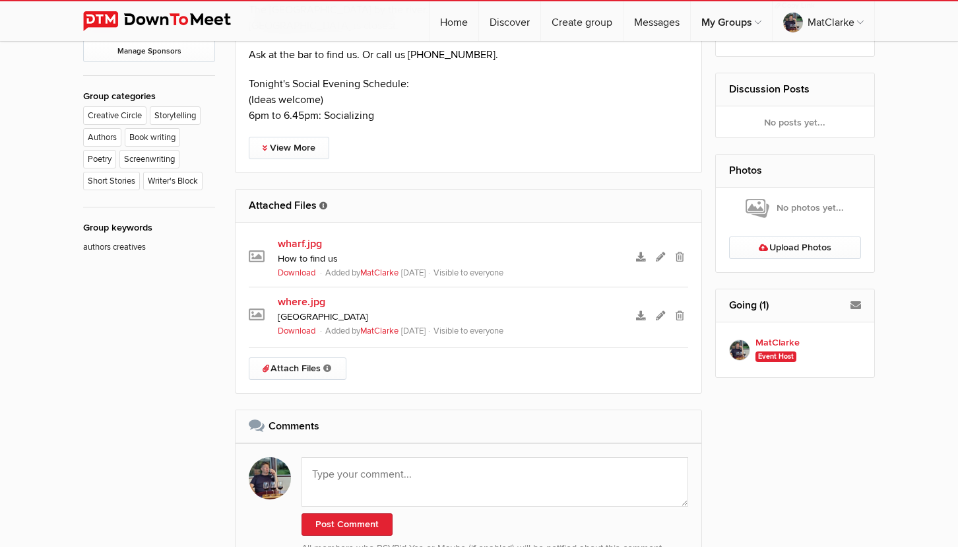
scroll to position [726, 0]
click at [313, 147] on link "View More" at bounding box center [289, 147] width 81 height 22
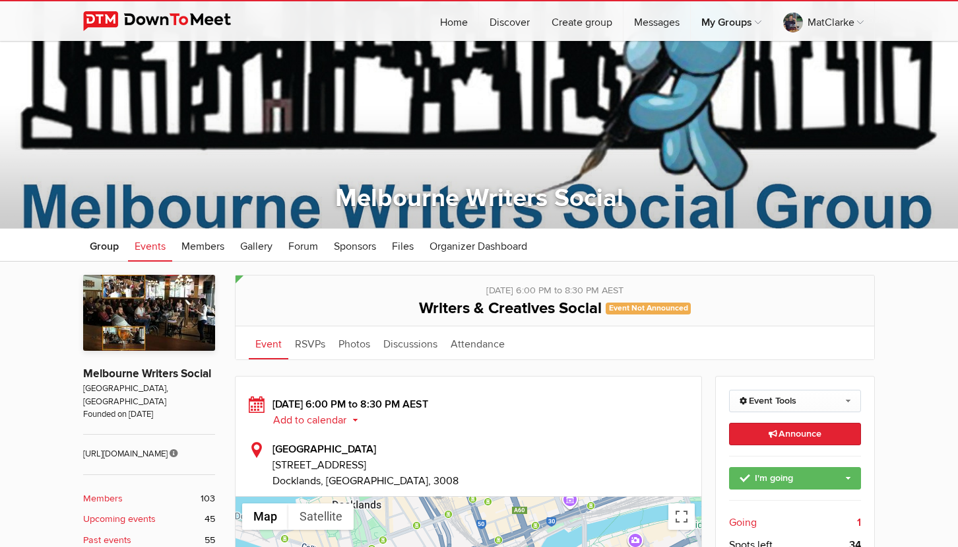
scroll to position [0, 0]
